Goal: Navigation & Orientation: Find specific page/section

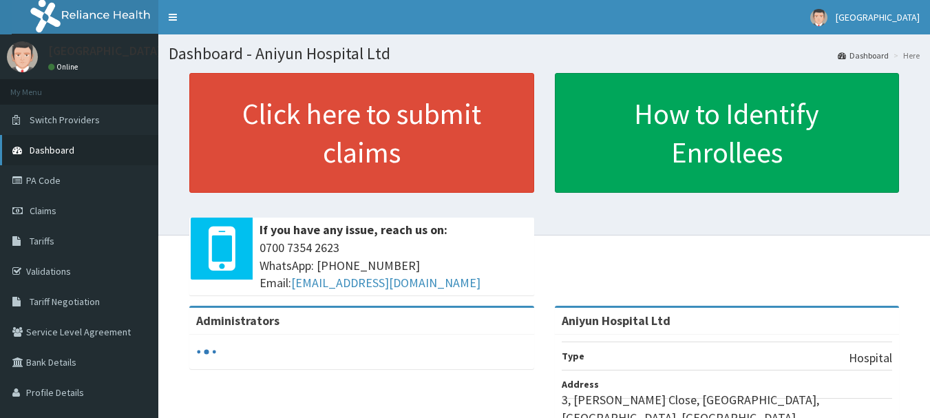
click at [61, 152] on span "Dashboard" at bounding box center [52, 150] width 45 height 12
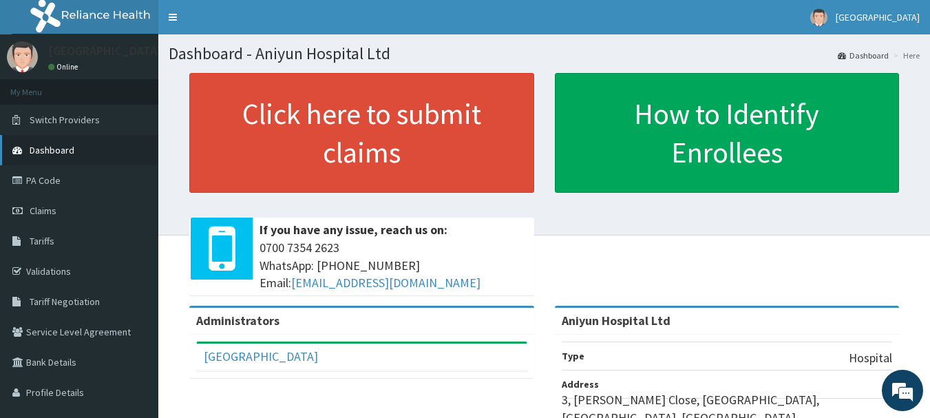
click at [76, 152] on link "Dashboard" at bounding box center [79, 150] width 158 height 30
click at [57, 145] on span "Dashboard" at bounding box center [52, 150] width 45 height 12
click at [50, 278] on link "Validations" at bounding box center [79, 271] width 158 height 30
